Goal: Task Accomplishment & Management: Complete application form

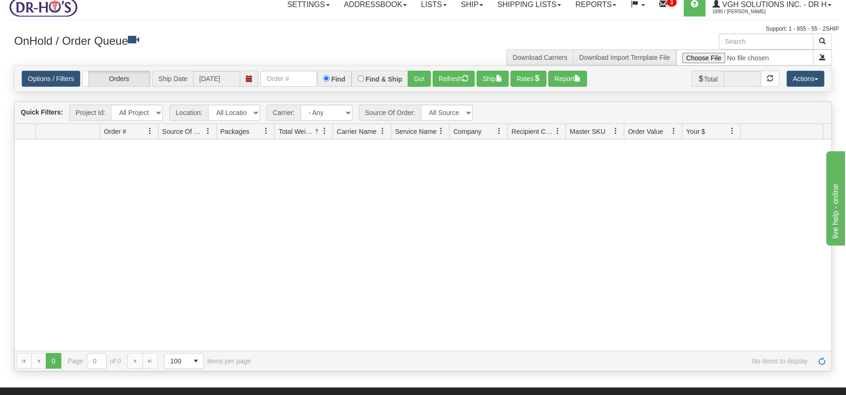
scroll to position [8, 0]
click at [463, 3] on link "Ship" at bounding box center [472, 5] width 36 height 24
click at [448, 25] on link "Ship Screen" at bounding box center [446, 25] width 85 height 12
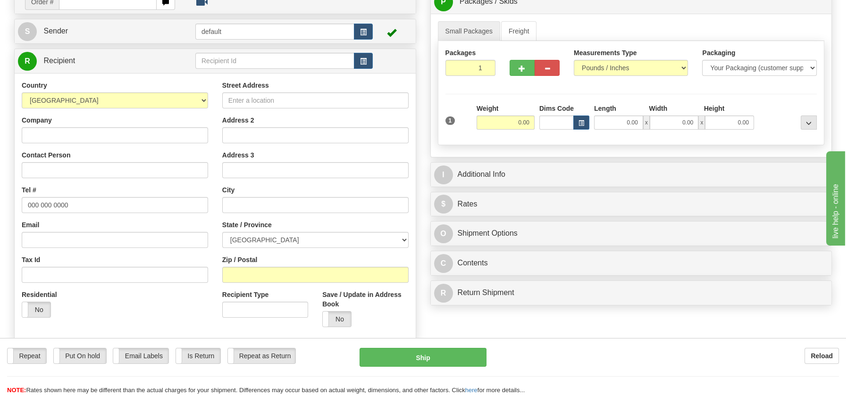
scroll to position [101, 0]
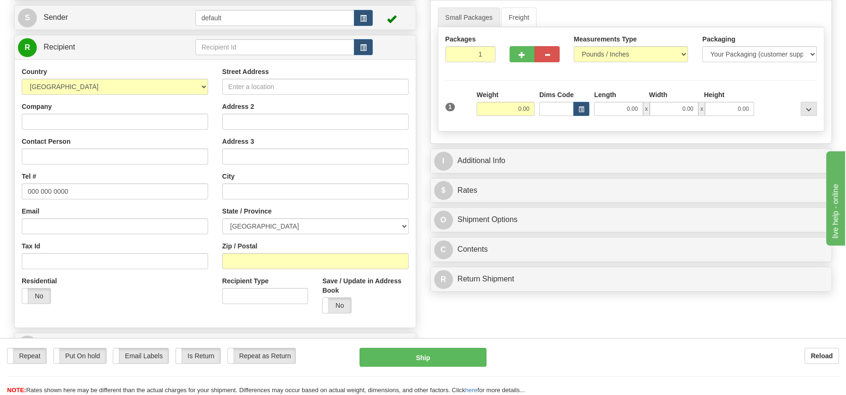
drag, startPoint x: 848, startPoint y: 117, endPoint x: 92, endPoint y: 3, distance: 765.3
click at [85, 122] on input "Company" at bounding box center [115, 122] width 186 height 16
paste input "[PERSON_NAME] Home Hardware"
type input "[PERSON_NAME] Home Hardware"
click at [244, 83] on input "Street Address" at bounding box center [315, 87] width 186 height 16
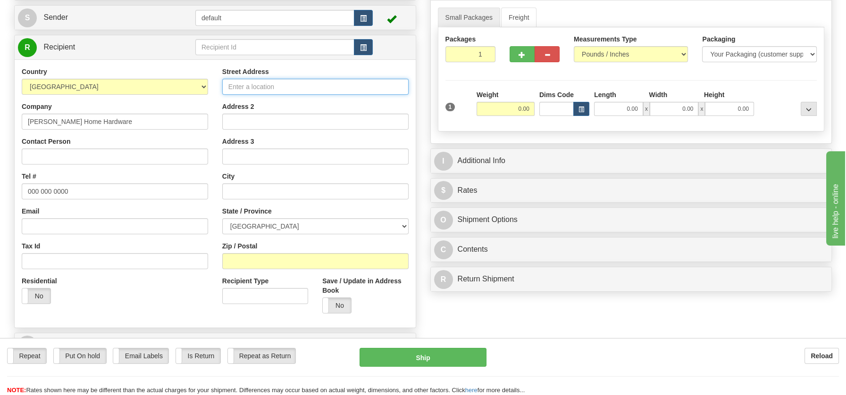
paste input "329 March Road"
type input "329 March Road"
click at [229, 192] on input "text" at bounding box center [315, 192] width 186 height 16
paste input "Kanata ON K2K2E1"
type input "Kanata ON K2K2E1"
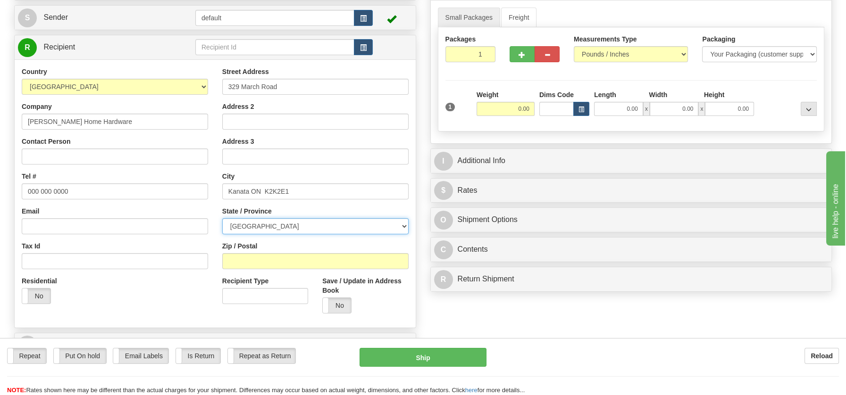
click at [401, 224] on select "[GEOGRAPHIC_DATA] [GEOGRAPHIC_DATA] [GEOGRAPHIC_DATA] [GEOGRAPHIC_DATA] [GEOGRA…" at bounding box center [315, 226] width 186 height 16
select select "ON"
click at [222, 218] on select "[GEOGRAPHIC_DATA] [GEOGRAPHIC_DATA] [GEOGRAPHIC_DATA] [GEOGRAPHIC_DATA] [GEOGRA…" at bounding box center [315, 226] width 186 height 16
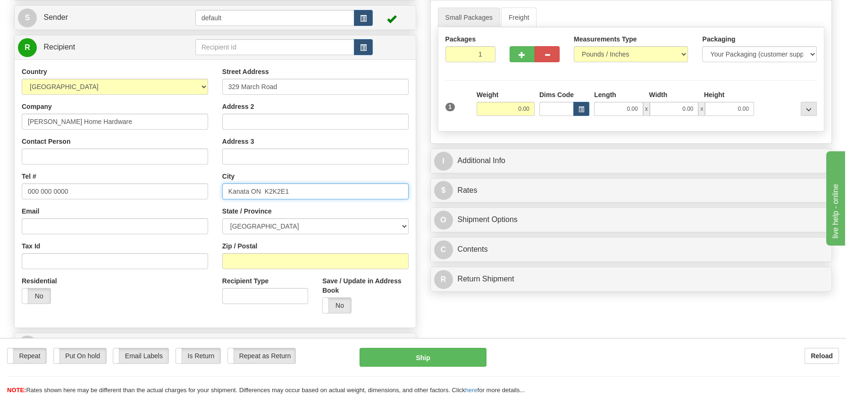
drag, startPoint x: 264, startPoint y: 189, endPoint x: 299, endPoint y: 189, distance: 34.9
click at [299, 189] on input "Kanata ON K2K2E1" at bounding box center [315, 192] width 186 height 16
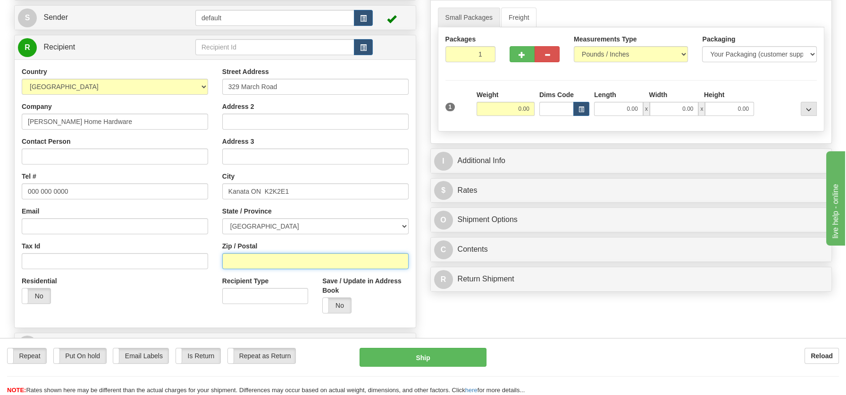
click at [251, 256] on input "Zip / Postal" at bounding box center [315, 261] width 186 height 16
paste input "K2K2E1"
type input "K2K2E1"
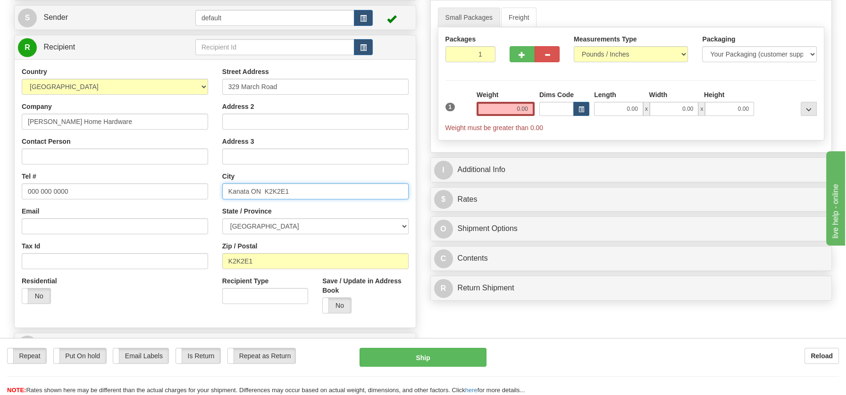
drag, startPoint x: 251, startPoint y: 189, endPoint x: 317, endPoint y: 189, distance: 66.1
click at [317, 189] on input "Kanata ON K2K2E1" at bounding box center [315, 192] width 186 height 16
type input "Kanata"
drag, startPoint x: 76, startPoint y: 187, endPoint x: 4, endPoint y: 184, distance: 71.8
click at [4, 184] on div "Toggle navigation Settings Shipping Preferences Fields Preferences New" at bounding box center [423, 169] width 846 height 541
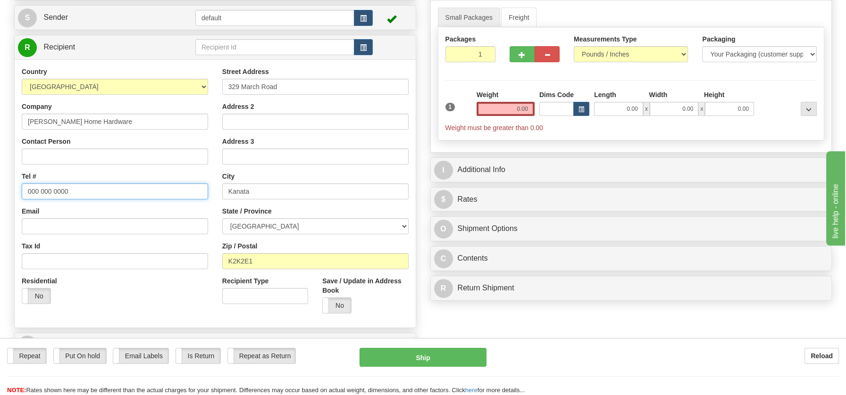
paste input "Attn: [PERSON_NAME]"
type input "Attn: [PERSON_NAME]"
click at [67, 157] on input "Contact Person" at bounding box center [115, 157] width 186 height 16
paste input "Attn: [PERSON_NAME]"
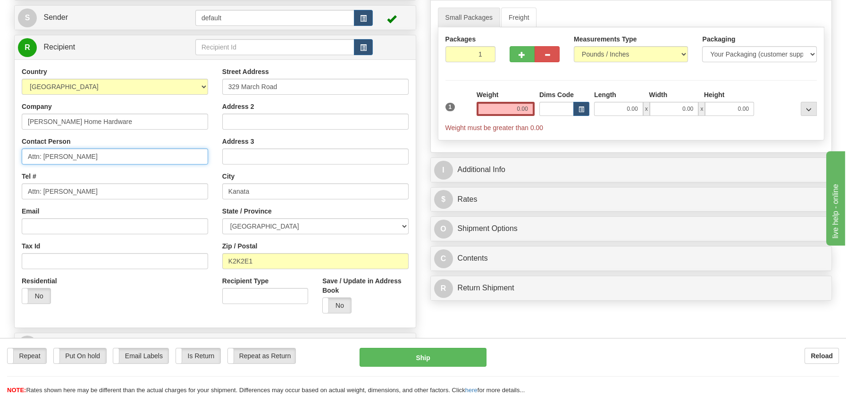
type input "Attn: [PERSON_NAME]"
drag, startPoint x: 86, startPoint y: 191, endPoint x: -1, endPoint y: 192, distance: 86.8
click at [0, 192] on html "Training Course Close Toggle navigation Settings Shipping Preferences New Sende…" at bounding box center [423, 96] width 846 height 395
paste input "[PHONE_NUMBER]"
type input "[PHONE_NUMBER]"
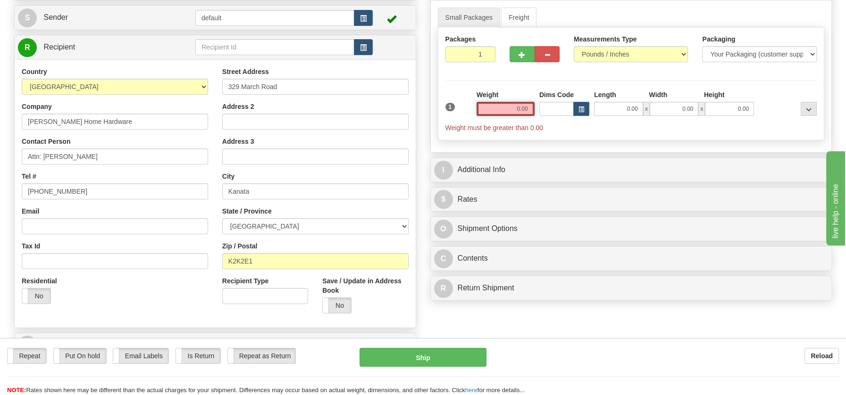
drag, startPoint x: 514, startPoint y: 111, endPoint x: 535, endPoint y: 111, distance: 20.8
click at [535, 111] on div "Weight 0.00" at bounding box center [505, 106] width 63 height 33
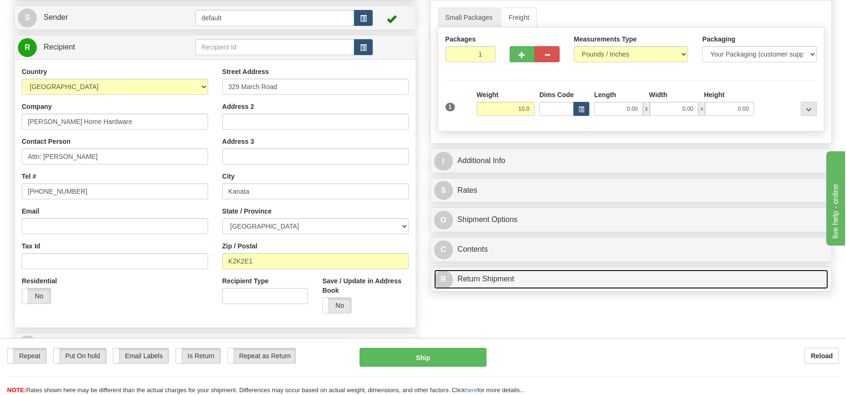
click at [464, 279] on link "R Return Shipment" at bounding box center [631, 279] width 394 height 19
type input "10.00"
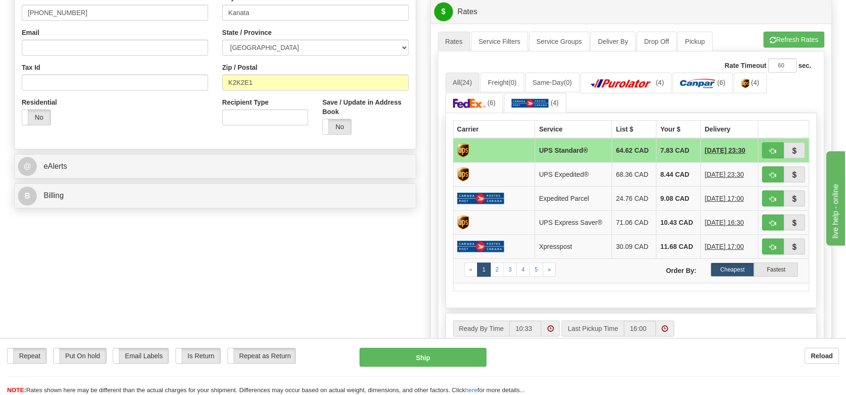
scroll to position [292, 0]
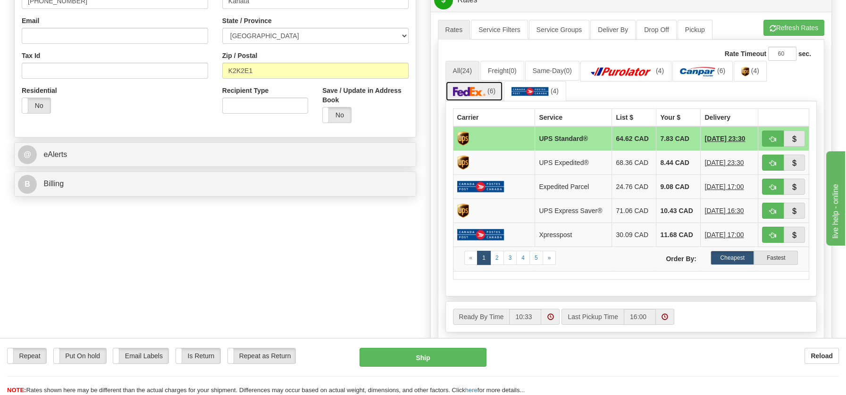
click at [477, 90] on img at bounding box center [469, 91] width 33 height 9
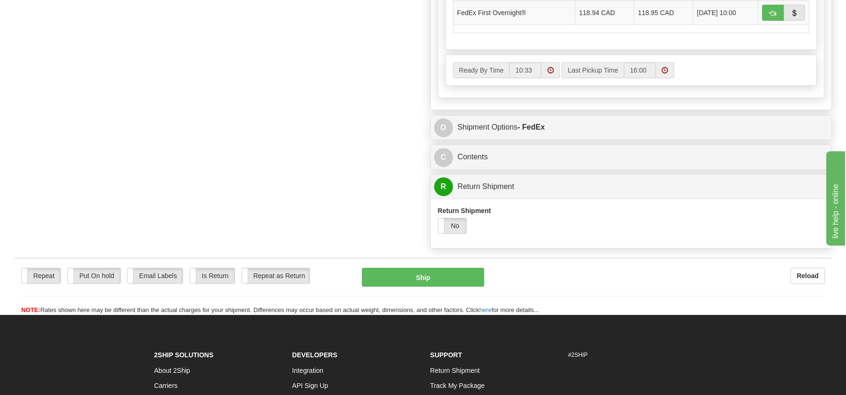
scroll to position [561, 0]
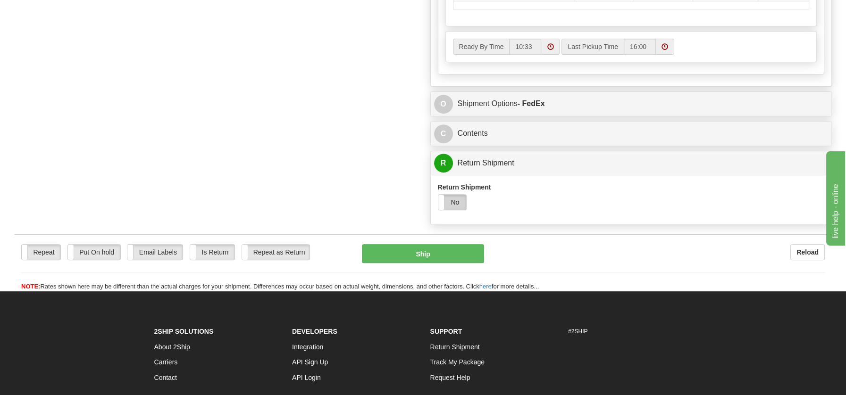
click at [461, 200] on label "No" at bounding box center [452, 202] width 28 height 15
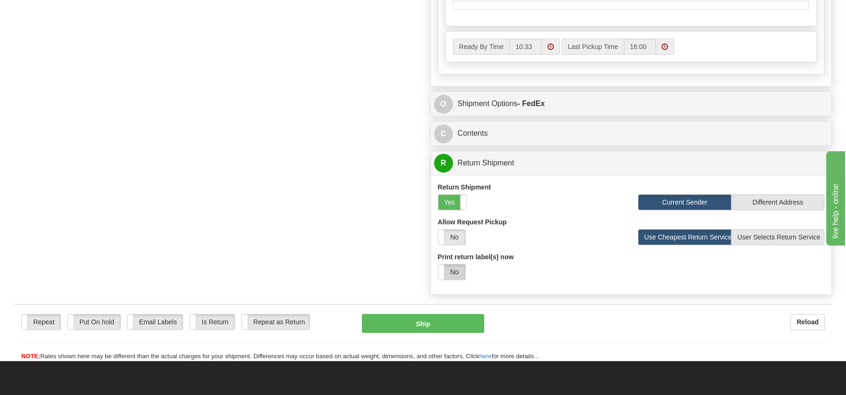
click at [454, 268] on label "No" at bounding box center [451, 272] width 27 height 15
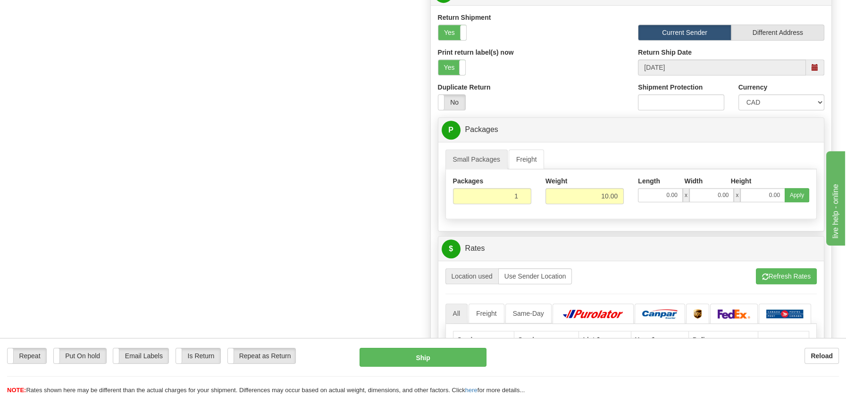
scroll to position [761, 0]
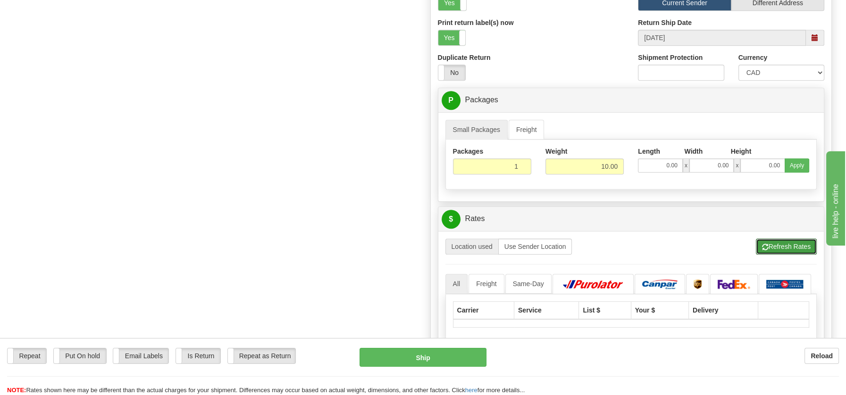
click at [782, 242] on button "Refresh Rates" at bounding box center [786, 247] width 61 height 16
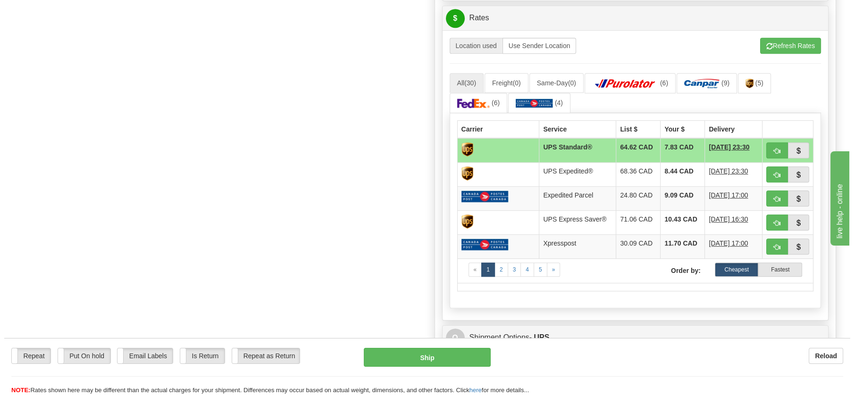
scroll to position [964, 0]
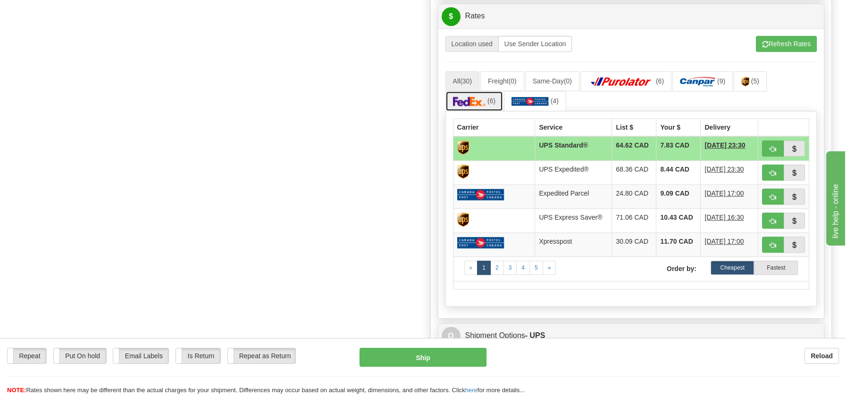
click at [478, 97] on img at bounding box center [469, 101] width 33 height 9
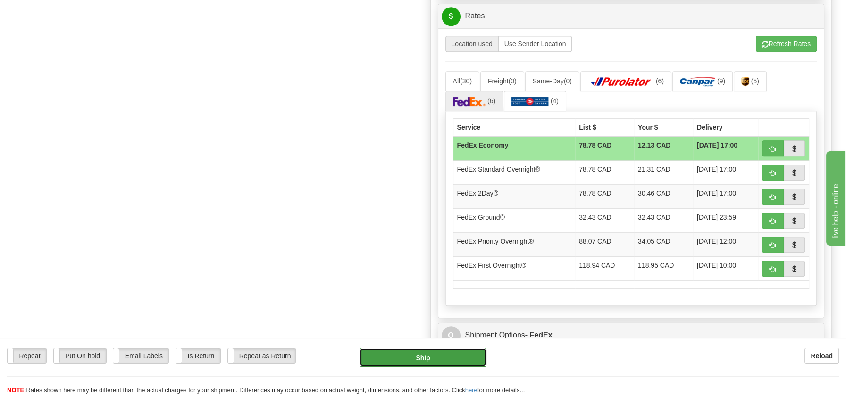
click at [420, 360] on button "Ship" at bounding box center [423, 357] width 127 height 19
type input "20"
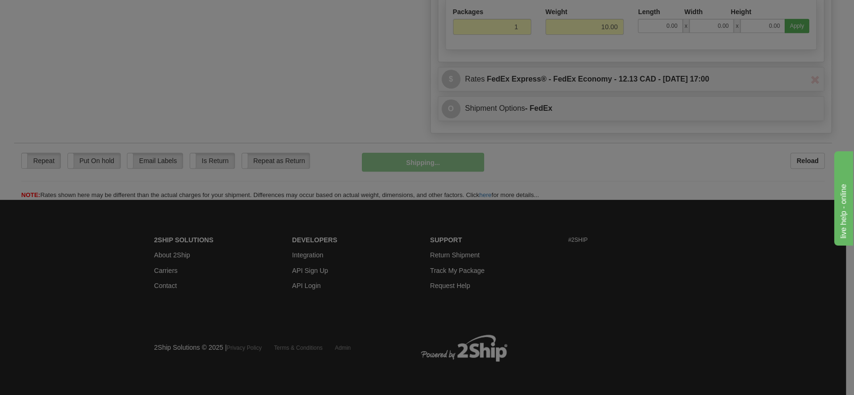
scroll to position [553, 0]
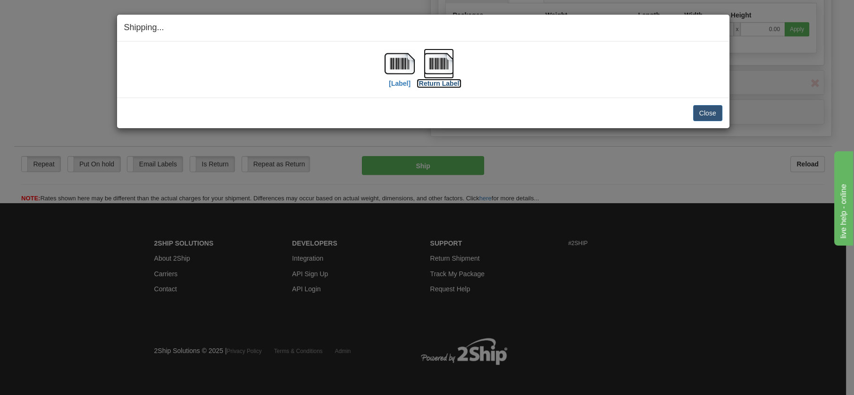
click at [444, 66] on img at bounding box center [439, 64] width 30 height 30
click at [704, 108] on button "Close" at bounding box center [707, 113] width 29 height 16
